Goal: Information Seeking & Learning: Learn about a topic

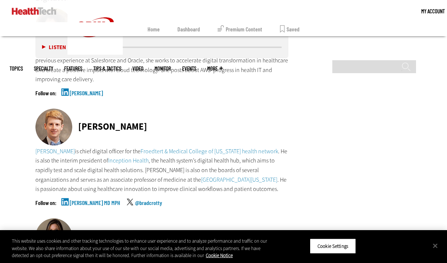
scroll to position [1886, 0]
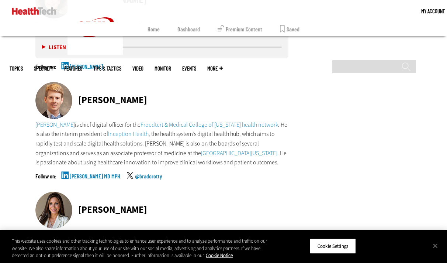
click at [104, 173] on link "[PERSON_NAME] MD MPH" at bounding box center [95, 182] width 51 height 18
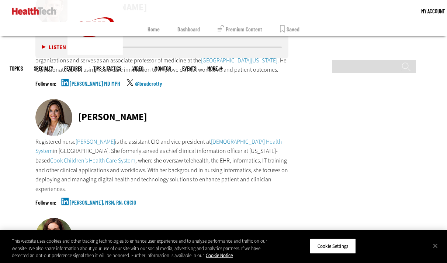
scroll to position [1997, 0]
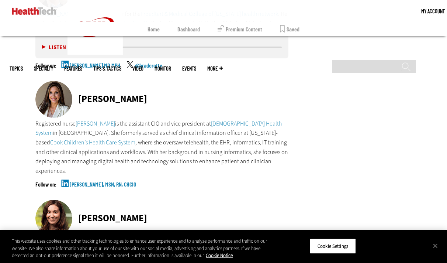
click at [90, 181] on link "[PERSON_NAME], MSN, RN, CHCIO" at bounding box center [103, 190] width 66 height 18
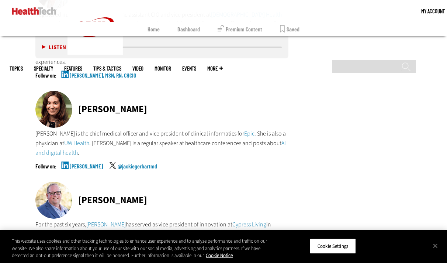
scroll to position [2108, 0]
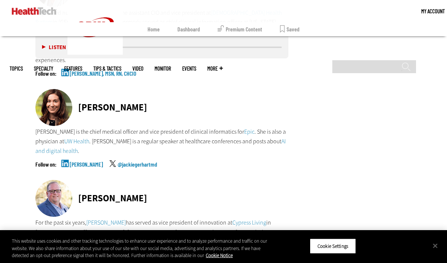
click at [88, 161] on link "[PERSON_NAME]" at bounding box center [86, 170] width 33 height 18
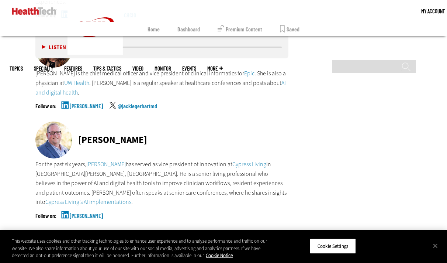
scroll to position [2181, 0]
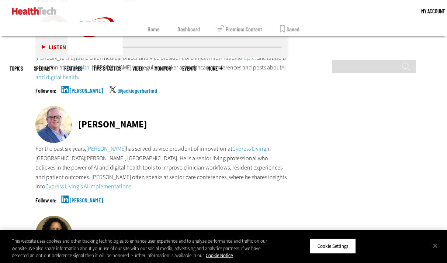
click at [94, 197] on link "[PERSON_NAME]" at bounding box center [86, 206] width 33 height 18
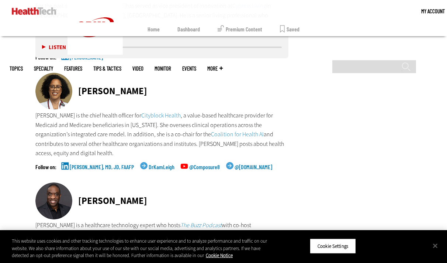
scroll to position [2329, 0]
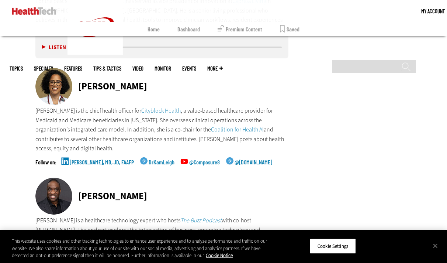
click at [104, 159] on link "[PERSON_NAME], MD, JD, FAAFP" at bounding box center [102, 168] width 64 height 18
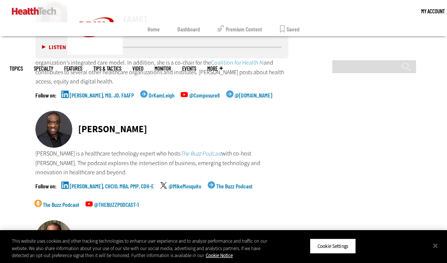
scroll to position [2440, 0]
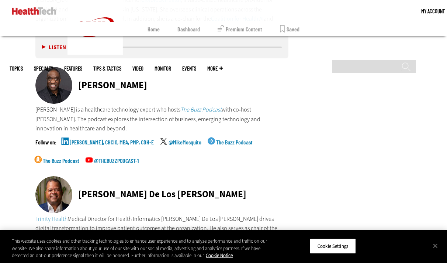
click at [93, 139] on link "[PERSON_NAME], CHCIO, MBA, PMP, CDH-E" at bounding box center [112, 148] width 84 height 18
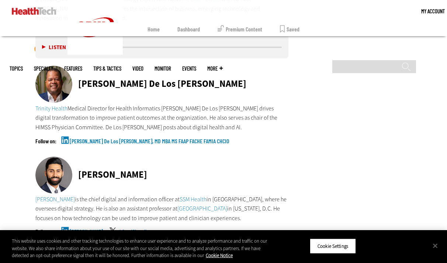
scroll to position [2550, 0]
click at [84, 138] on link "[PERSON_NAME] De Los [PERSON_NAME], MD MBA MS FAAP FACHE FAMIA CHCIO" at bounding box center [149, 147] width 159 height 18
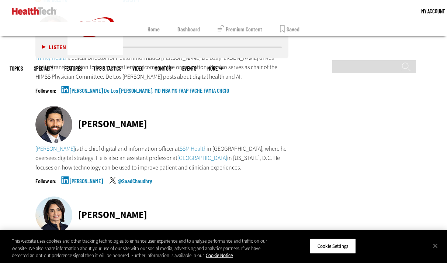
scroll to position [2624, 0]
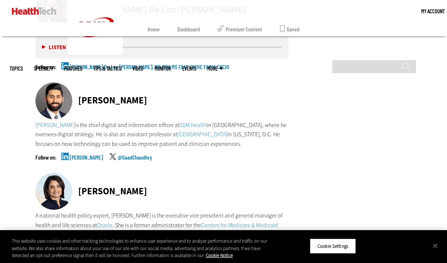
click at [76, 154] on link "[PERSON_NAME]" at bounding box center [86, 163] width 33 height 18
click at [74, 154] on link "[PERSON_NAME]" at bounding box center [86, 163] width 33 height 18
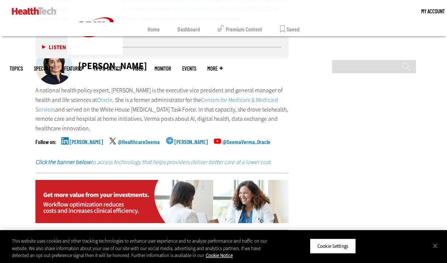
scroll to position [2771, 0]
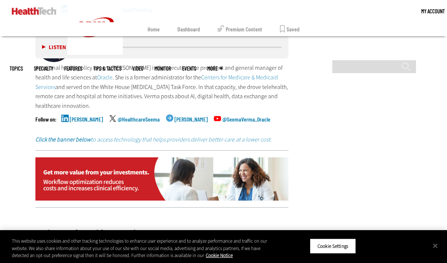
click at [90, 116] on link "[PERSON_NAME]" at bounding box center [86, 125] width 33 height 18
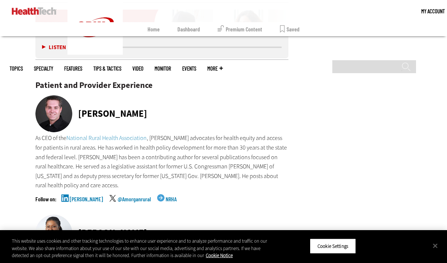
scroll to position [2956, 0]
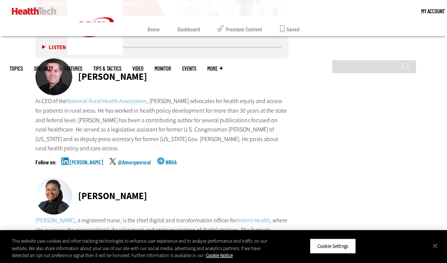
click at [87, 159] on link "[PERSON_NAME]" at bounding box center [86, 168] width 33 height 18
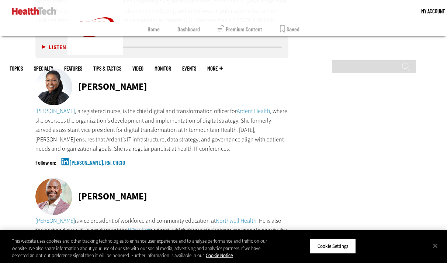
scroll to position [3066, 0]
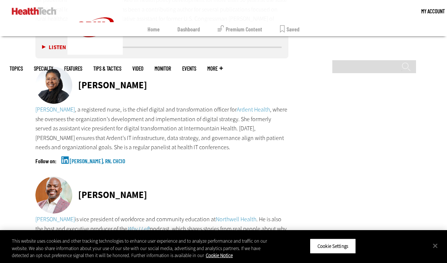
click at [94, 158] on link "[PERSON_NAME], RN, CHCIO" at bounding box center [97, 167] width 55 height 18
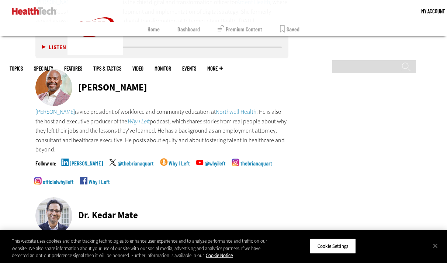
scroll to position [3177, 0]
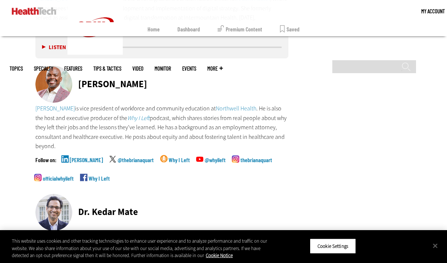
click at [88, 157] on link "[PERSON_NAME]" at bounding box center [86, 166] width 33 height 18
click at [74, 157] on link "[PERSON_NAME]" at bounding box center [86, 166] width 33 height 18
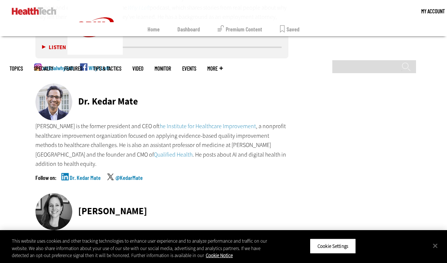
scroll to position [3288, 0]
click at [89, 174] on link "Dr. Kedar Mate" at bounding box center [85, 183] width 31 height 18
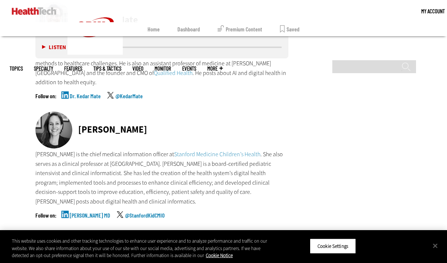
scroll to position [3398, 0]
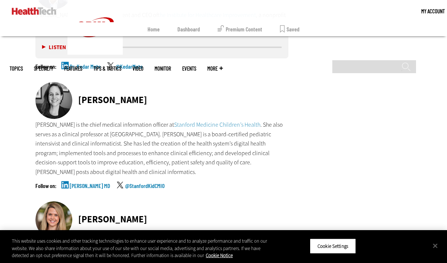
click at [89, 183] on link "[PERSON_NAME] MD" at bounding box center [90, 192] width 41 height 18
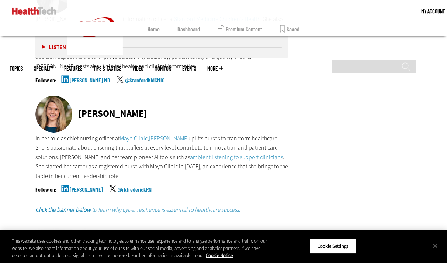
scroll to position [3509, 0]
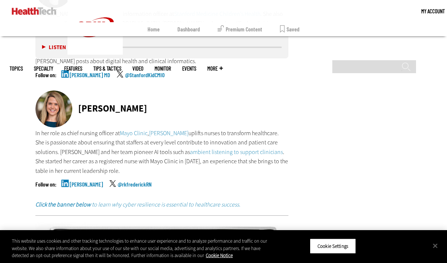
click at [87, 181] on link "[PERSON_NAME]" at bounding box center [86, 190] width 33 height 18
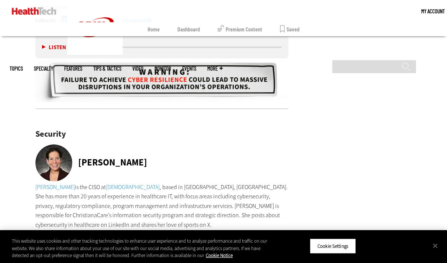
scroll to position [3730, 0]
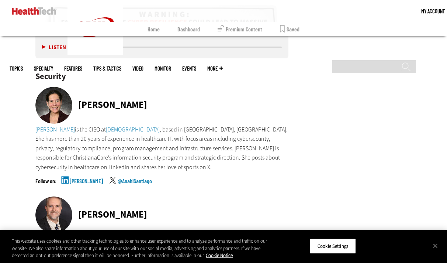
click at [88, 178] on link "[PERSON_NAME]" at bounding box center [86, 187] width 33 height 18
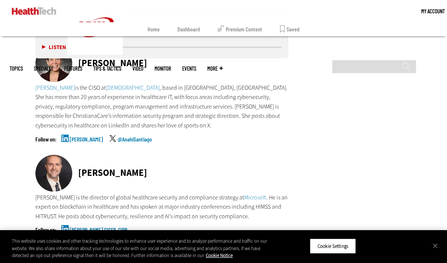
scroll to position [3804, 0]
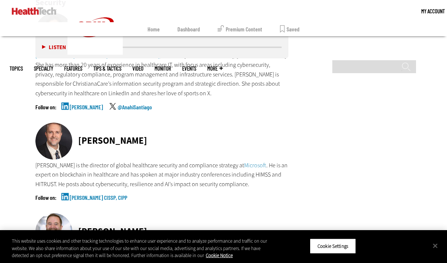
click at [82, 194] on link "[PERSON_NAME] CISSP, CIPP" at bounding box center [99, 203] width 58 height 18
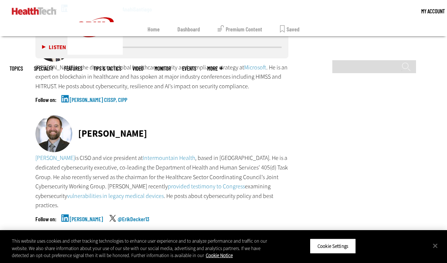
scroll to position [3914, 0]
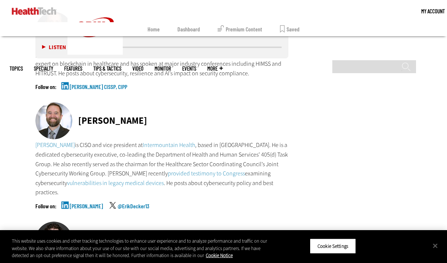
click at [84, 203] on link "[PERSON_NAME]" at bounding box center [86, 212] width 33 height 18
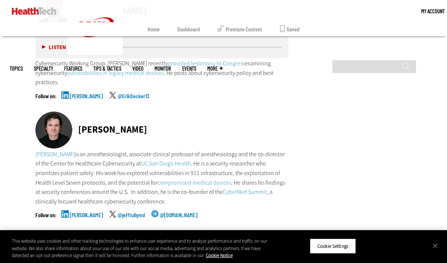
scroll to position [4025, 0]
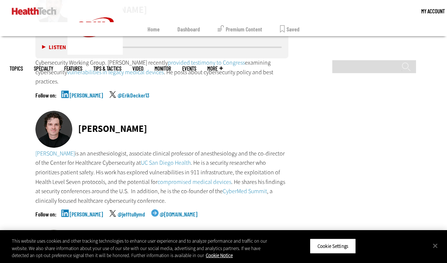
click at [79, 211] on link "[PERSON_NAME]" at bounding box center [86, 220] width 33 height 18
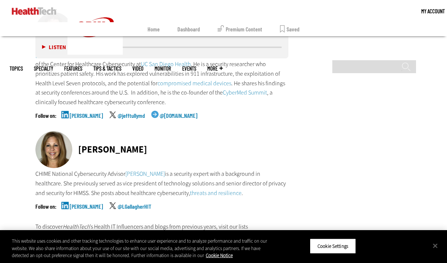
scroll to position [4136, 0]
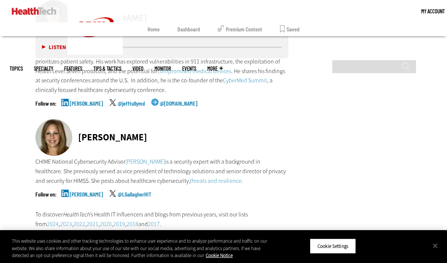
click at [93, 191] on link "[PERSON_NAME]" at bounding box center [86, 200] width 33 height 18
